Goal: Task Accomplishment & Management: Manage account settings

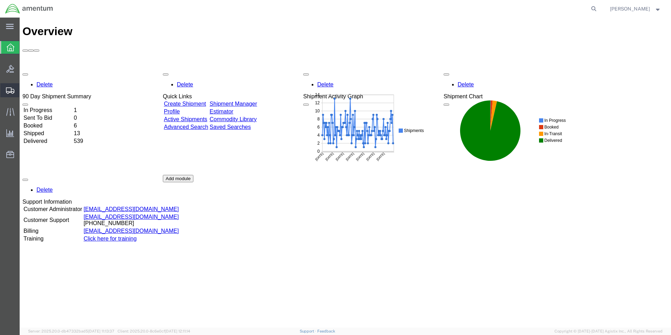
click at [0, 0] on span "Shipment Manager" at bounding box center [0, 0] width 0 height 0
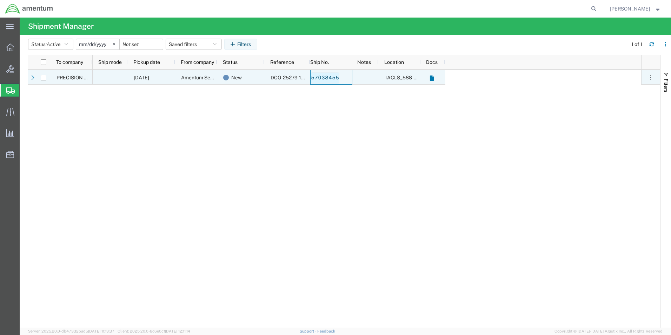
click at [323, 76] on link "57038455" at bounding box center [324, 77] width 29 height 11
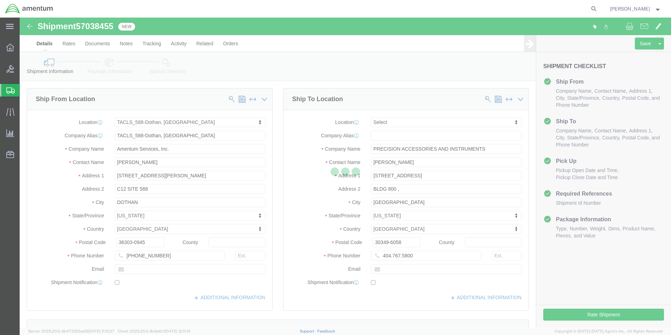
select select "42706"
select select
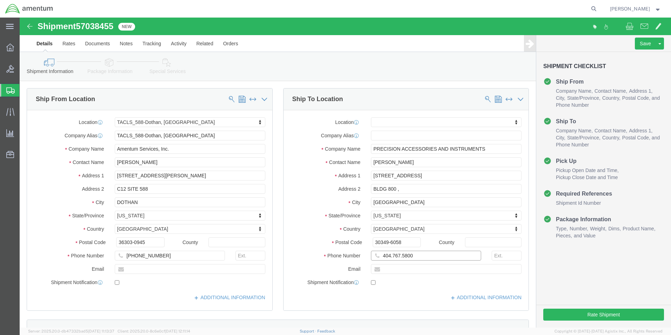
click input "404.767.5800"
type input "[PHONE_NUMBER]"
click button "Rate Shipment"
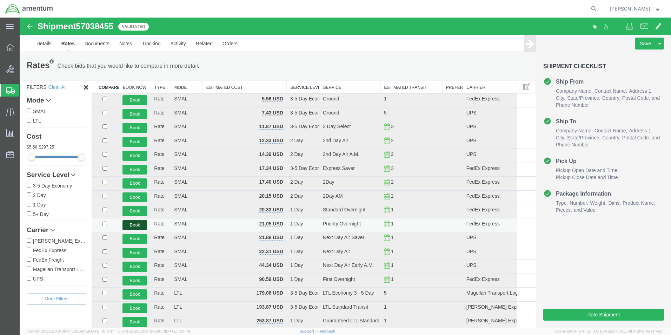
click at [130, 224] on button "Book" at bounding box center [134, 225] width 25 height 10
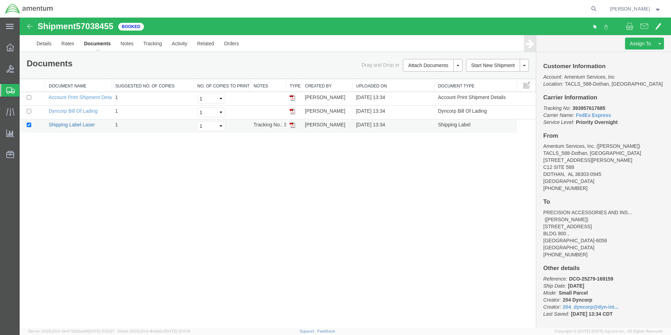
click at [74, 126] on link "Shipping Label Laser" at bounding box center [72, 125] width 46 height 6
